Goal: Information Seeking & Learning: Find contact information

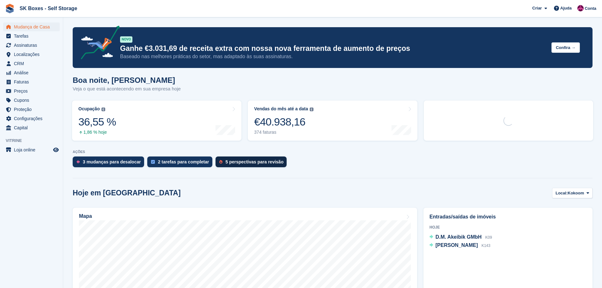
click at [268, 164] on div "5 perspectivas para revisão" at bounding box center [255, 161] width 58 height 5
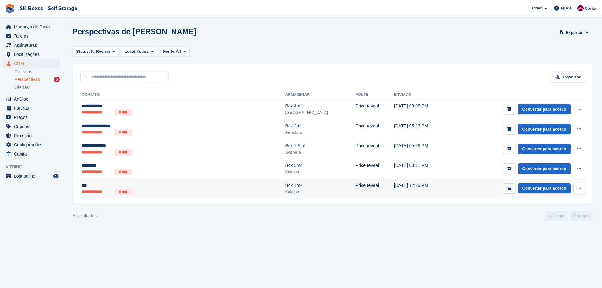
click at [143, 189] on ul "**********" at bounding box center [143, 192] width 123 height 6
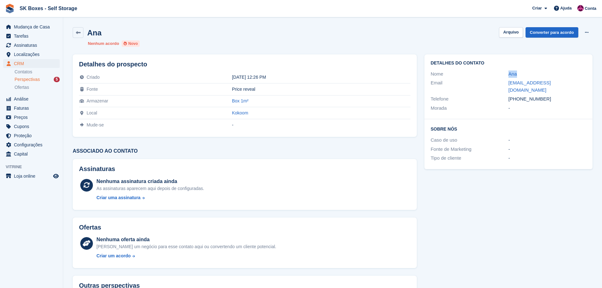
drag, startPoint x: 501, startPoint y: 76, endPoint x: 520, endPoint y: 75, distance: 19.6
click at [520, 75] on div "Nome Ana" at bounding box center [508, 74] width 155 height 9
copy div "Ana"
drag, startPoint x: 496, startPoint y: 82, endPoint x: 569, endPoint y: 80, distance: 73.0
click at [569, 80] on div "Email oceanoang@gmail.com" at bounding box center [508, 86] width 155 height 16
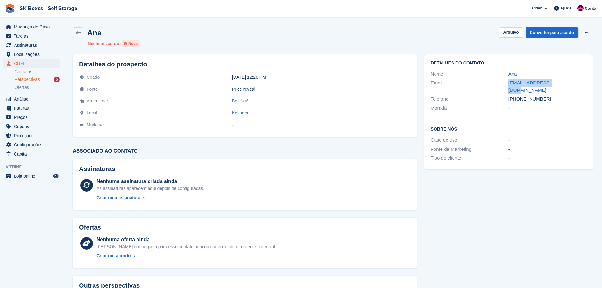
copy div "oceanoang@gmail.com"
drag, startPoint x: 547, startPoint y: 92, endPoint x: 519, endPoint y: 95, distance: 28.0
click at [519, 95] on div "+351966483229" at bounding box center [547, 98] width 78 height 7
copy div "966483229"
click at [511, 33] on button "Arquivo" at bounding box center [511, 32] width 24 height 10
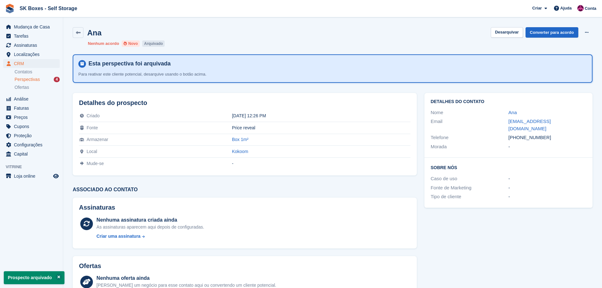
click at [27, 81] on span "Perspectivas" at bounding box center [27, 79] width 25 height 6
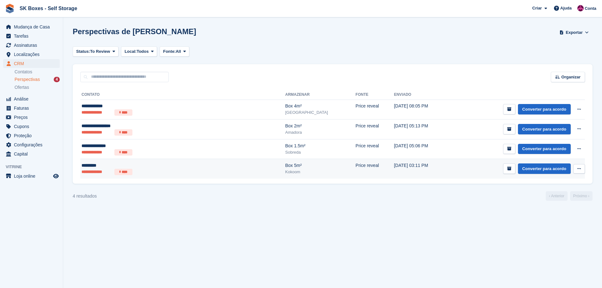
click at [127, 175] on td "**********" at bounding box center [182, 169] width 205 height 20
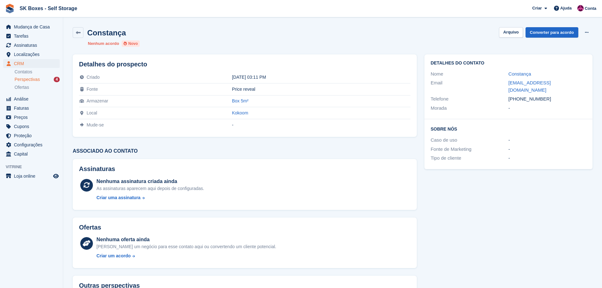
drag, startPoint x: 508, startPoint y: 74, endPoint x: 570, endPoint y: 89, distance: 64.1
click at [570, 89] on div "Detalhes do contato Nome Constança Email constancafieis20@gmail.com Telefone +3…" at bounding box center [508, 86] width 168 height 65
click at [575, 145] on div "Fonte de Marketing -" at bounding box center [508, 149] width 155 height 9
drag, startPoint x: 506, startPoint y: 74, endPoint x: 534, endPoint y: 74, distance: 28.4
click at [534, 74] on div "Nome Constança" at bounding box center [508, 74] width 155 height 9
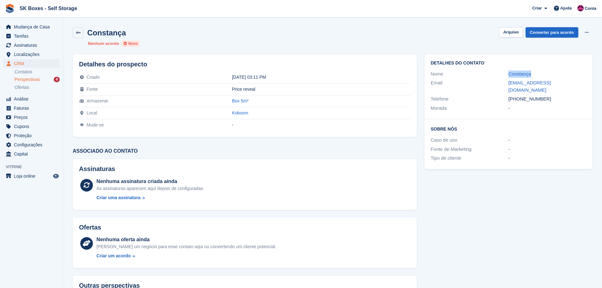
copy div "Constança"
click at [483, 105] on div "Morada" at bounding box center [470, 108] width 78 height 7
drag, startPoint x: 506, startPoint y: 81, endPoint x: 573, endPoint y: 80, distance: 67.3
click at [573, 80] on div "Email constancafieis20@gmail.com" at bounding box center [508, 86] width 155 height 16
copy div "constancafieis20@gmail.com"
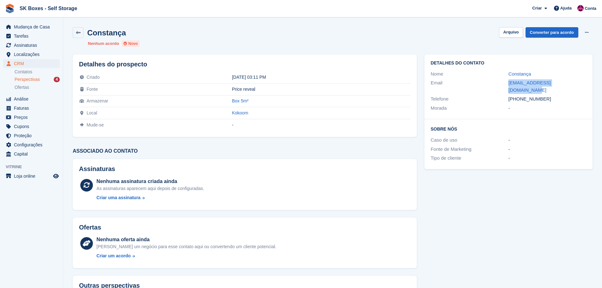
drag, startPoint x: 552, startPoint y: 91, endPoint x: 519, endPoint y: 91, distance: 32.2
click at [519, 95] on div "+351962600239" at bounding box center [547, 98] width 78 height 7
drag, startPoint x: 535, startPoint y: 144, endPoint x: 534, endPoint y: 129, distance: 15.2
click at [534, 146] on div "-" at bounding box center [547, 149] width 78 height 7
drag, startPoint x: 533, startPoint y: 93, endPoint x: 519, endPoint y: 93, distance: 13.3
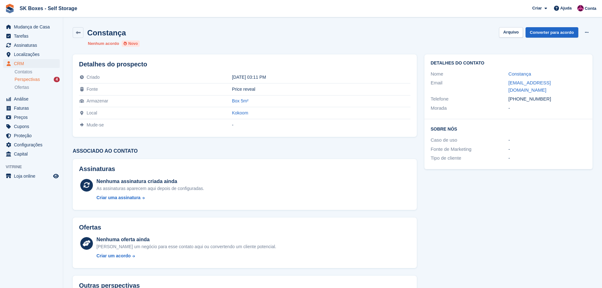
click at [519, 95] on div "+351962600239" at bounding box center [547, 98] width 78 height 7
copy div "962600239"
click at [516, 35] on button "Arquivo" at bounding box center [511, 32] width 24 height 10
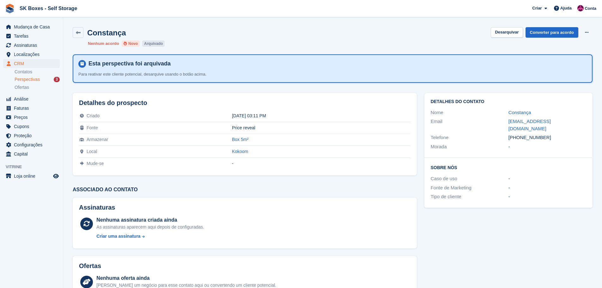
click at [39, 80] on span "Perspectivas" at bounding box center [27, 79] width 25 height 6
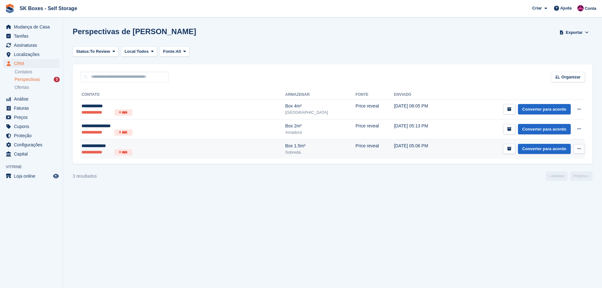
click at [165, 152] on ul "**********" at bounding box center [143, 152] width 123 height 6
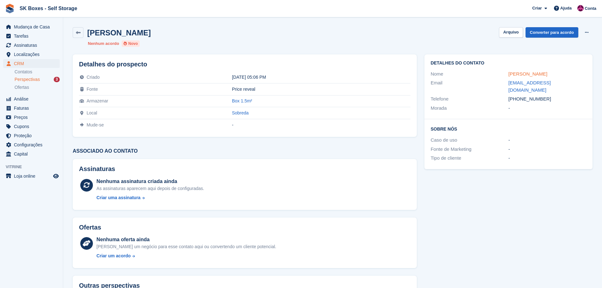
drag, startPoint x: 504, startPoint y: 75, endPoint x: 539, endPoint y: 71, distance: 35.8
click at [539, 71] on div "Nome [PERSON_NAME]" at bounding box center [508, 74] width 155 height 9
copy div "[PERSON_NAME]"
click at [521, 111] on div "Detalhes do contato Nome [PERSON_NAME] Email [EMAIL_ADDRESS][DOMAIN_NAME] Telef…" at bounding box center [508, 86] width 168 height 65
drag, startPoint x: 502, startPoint y: 81, endPoint x: 580, endPoint y: 84, distance: 77.8
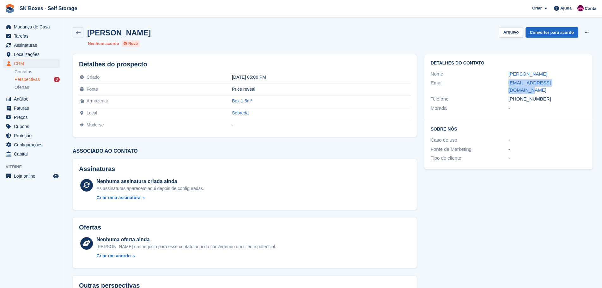
click at [580, 84] on div "Email [EMAIL_ADDRESS][DOMAIN_NAME]" at bounding box center [508, 86] width 155 height 16
copy div "[EMAIL_ADDRESS][DOMAIN_NAME]"
click at [546, 94] on div "Telefone +351920330004" at bounding box center [508, 98] width 155 height 9
drag, startPoint x: 546, startPoint y: 91, endPoint x: 518, endPoint y: 91, distance: 27.8
click at [518, 95] on div "+351920330004" at bounding box center [547, 98] width 78 height 7
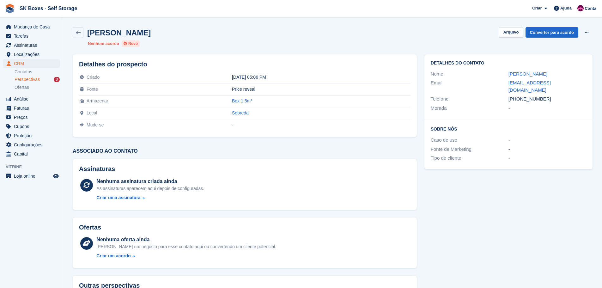
copy div "920330004"
click at [512, 30] on button "Arquivo" at bounding box center [511, 32] width 24 height 10
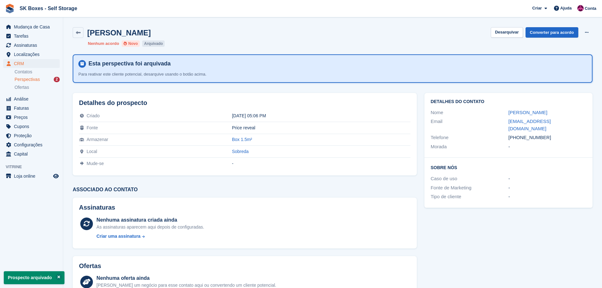
click at [29, 82] on span "Perspectivas" at bounding box center [27, 79] width 25 height 6
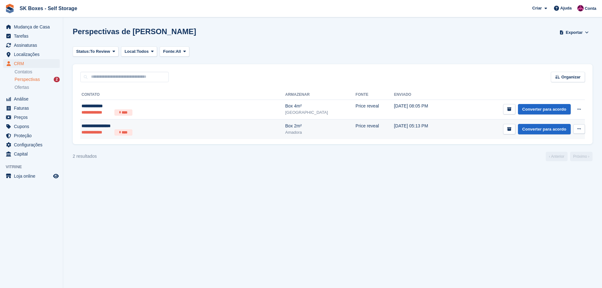
click at [106, 128] on div "**********" at bounding box center [143, 126] width 123 height 7
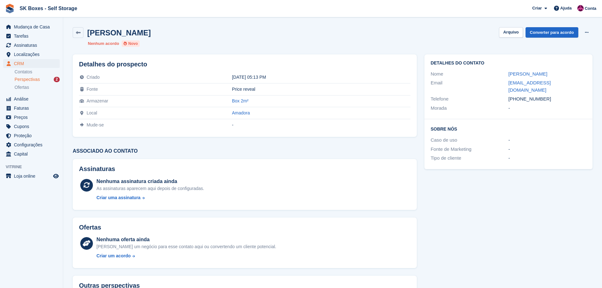
drag, startPoint x: 501, startPoint y: 76, endPoint x: 573, endPoint y: 77, distance: 71.7
click at [573, 77] on div "Nome JOENICE NASCIMENTO" at bounding box center [508, 74] width 155 height 9
copy div "JOENICE NASCIMENTO"
drag, startPoint x: 543, startPoint y: 92, endPoint x: 518, endPoint y: 89, distance: 25.2
click at [518, 95] on div "+351927480729" at bounding box center [547, 98] width 78 height 7
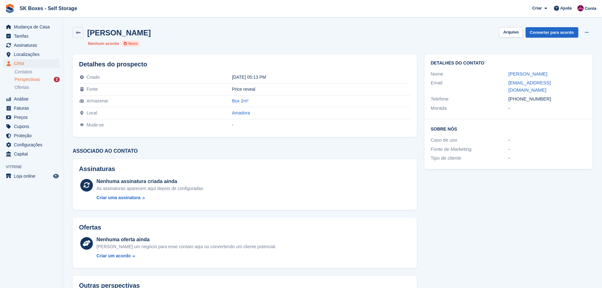
copy div "927480729"
click at [571, 84] on div "diamondspafoot@gmail.com" at bounding box center [547, 86] width 78 height 14
drag, startPoint x: 570, startPoint y: 83, endPoint x: 505, endPoint y: 85, distance: 65.8
click at [505, 85] on div "Email diamondspafoot@gmail.com" at bounding box center [508, 86] width 155 height 16
copy div "diamondspafoot@gmail.com"
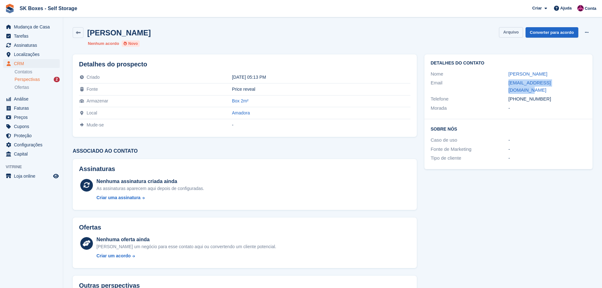
click at [504, 30] on button "Arquivo" at bounding box center [511, 32] width 24 height 10
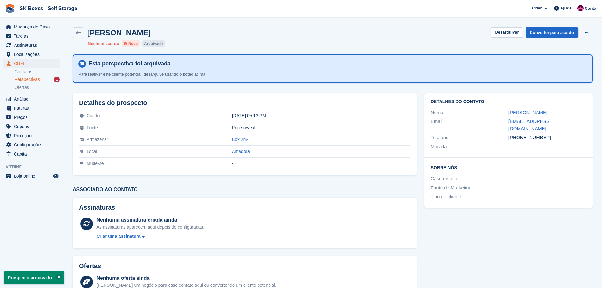
click at [25, 79] on span "Perspectivas" at bounding box center [27, 79] width 25 height 6
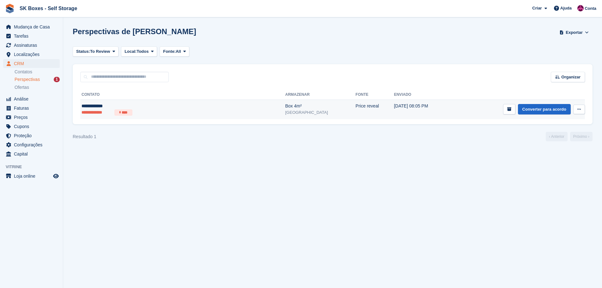
click at [119, 111] on icon at bounding box center [119, 113] width 1 height 4
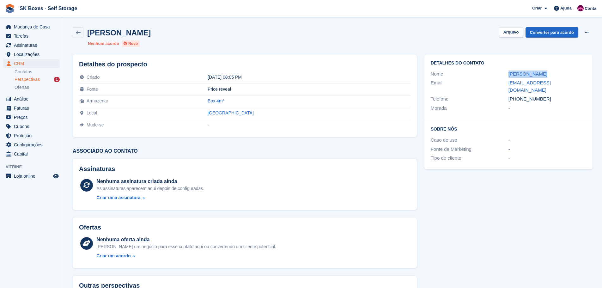
drag, startPoint x: 508, startPoint y: 70, endPoint x: 558, endPoint y: 71, distance: 49.6
click at [558, 71] on div "Nome [PERSON_NAME]" at bounding box center [508, 74] width 155 height 9
copy link "[PERSON_NAME]"
click at [535, 106] on div "Detalhes do contato Nome [PERSON_NAME] Email [EMAIL_ADDRESS][DOMAIN_NAME] Telef…" at bounding box center [508, 86] width 168 height 65
drag, startPoint x: 550, startPoint y: 95, endPoint x: 519, endPoint y: 94, distance: 30.4
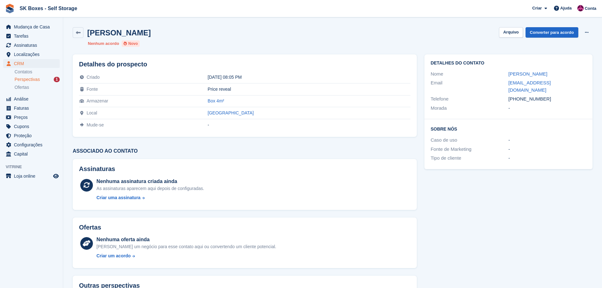
click at [519, 95] on div "[PHONE_NUMBER]" at bounding box center [547, 98] width 78 height 7
copy div "931891534"
click at [492, 81] on div "Email" at bounding box center [470, 86] width 78 height 14
drag, startPoint x: 505, startPoint y: 82, endPoint x: 575, endPoint y: 85, distance: 70.2
click at [575, 85] on div "Email [EMAIL_ADDRESS][DOMAIN_NAME]" at bounding box center [508, 86] width 155 height 16
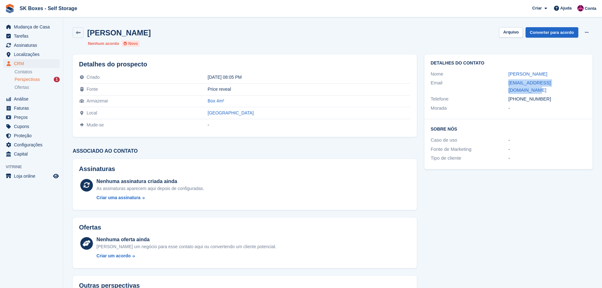
copy div "[EMAIL_ADDRESS][DOMAIN_NAME]"
click at [519, 33] on button "Arquivo" at bounding box center [511, 32] width 24 height 10
